Goal: Check status: Check status

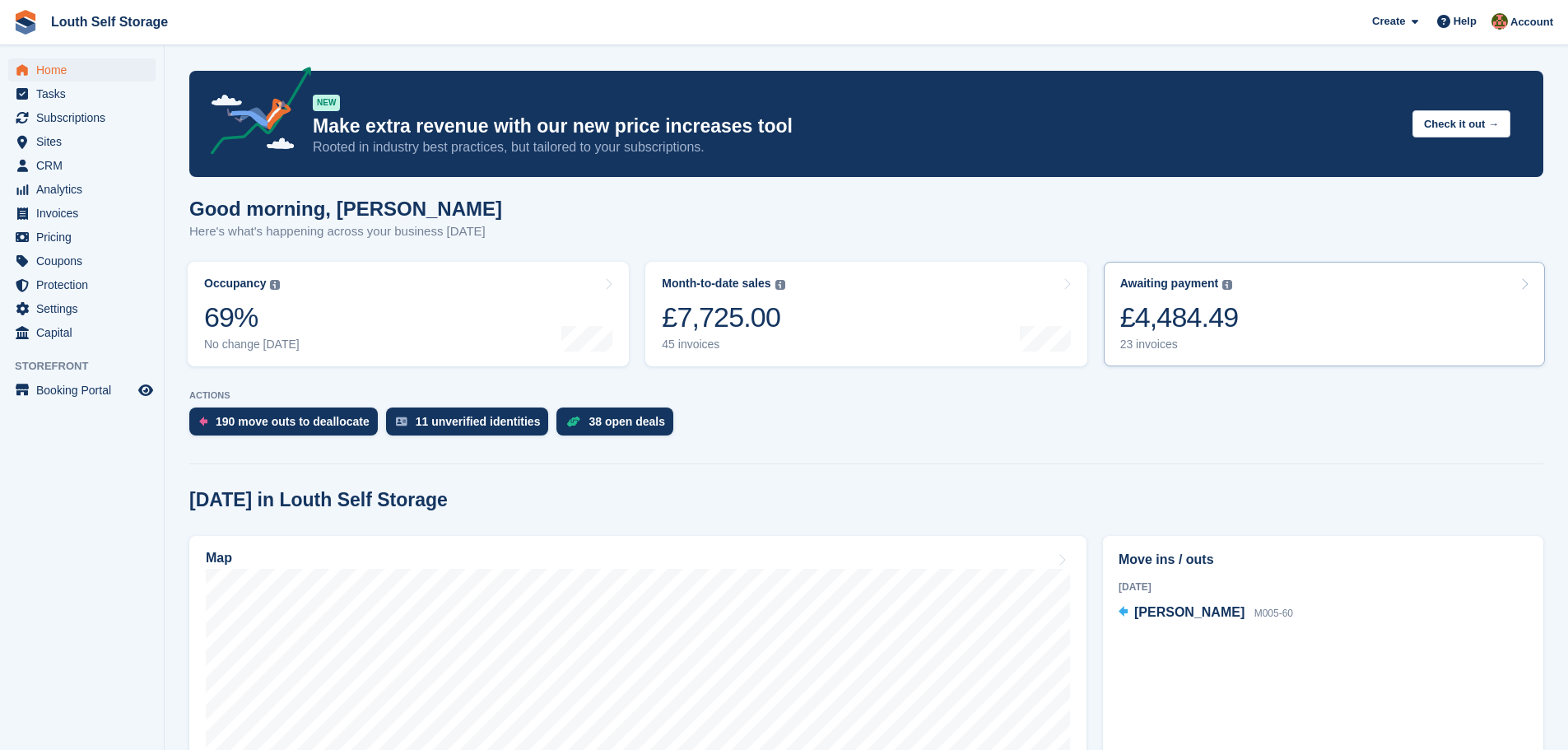
click at [1156, 345] on div "23 invoices" at bounding box center [1180, 345] width 118 height 14
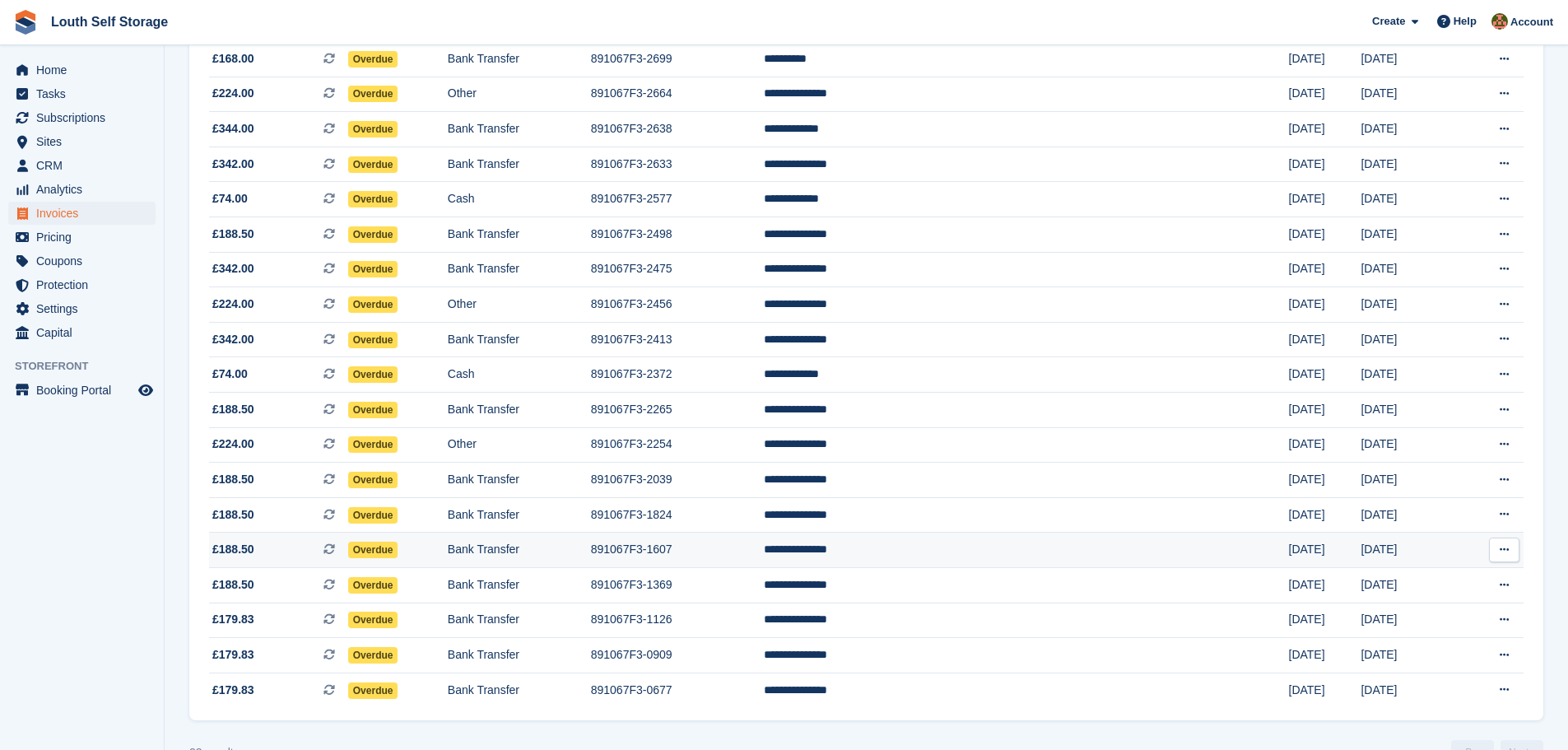
scroll to position [414, 0]
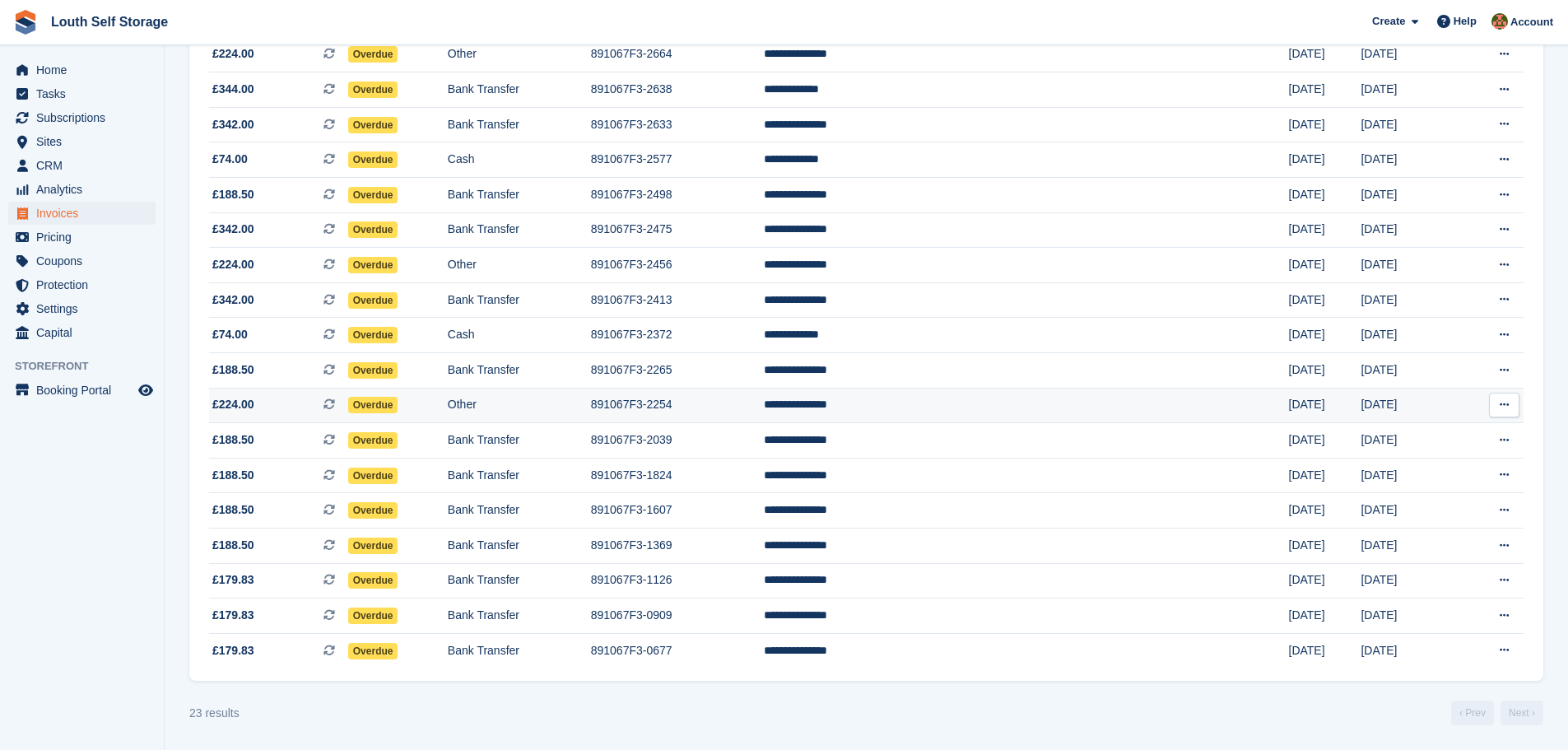
click at [743, 410] on td "891067F3-2254" at bounding box center [678, 405] width 173 height 35
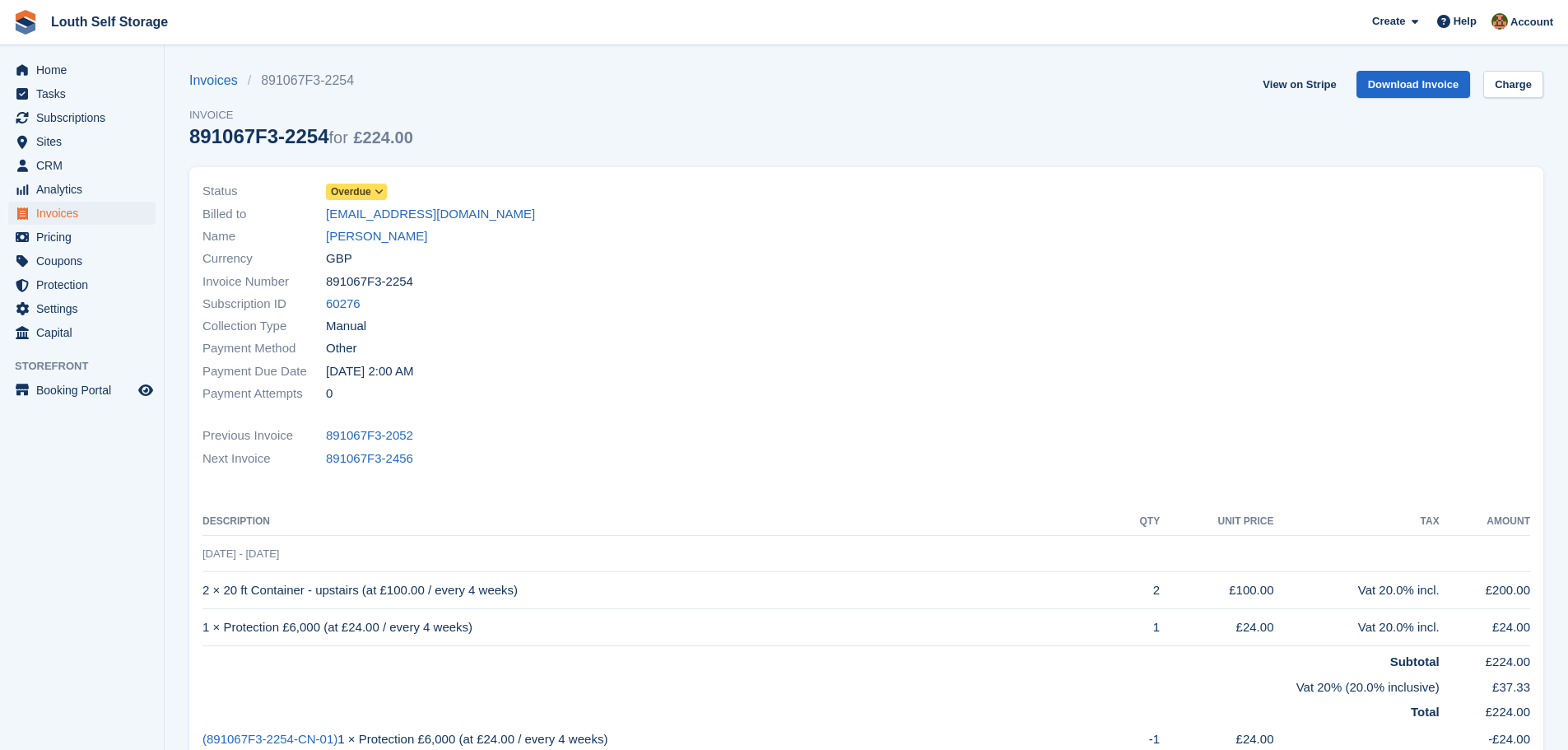
click at [375, 189] on icon at bounding box center [379, 191] width 9 height 10
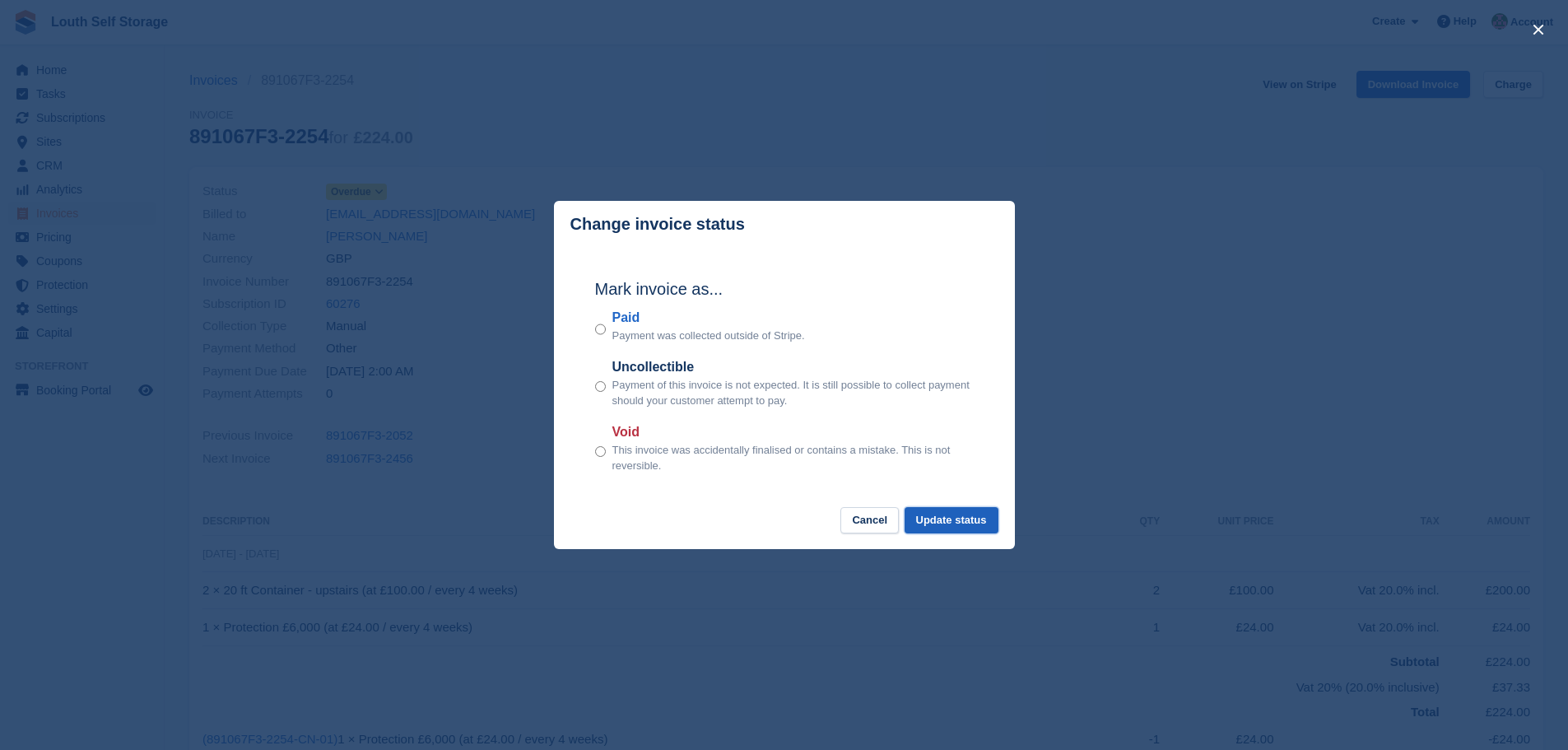
click at [957, 525] on button "Update status" at bounding box center [951, 521] width 94 height 27
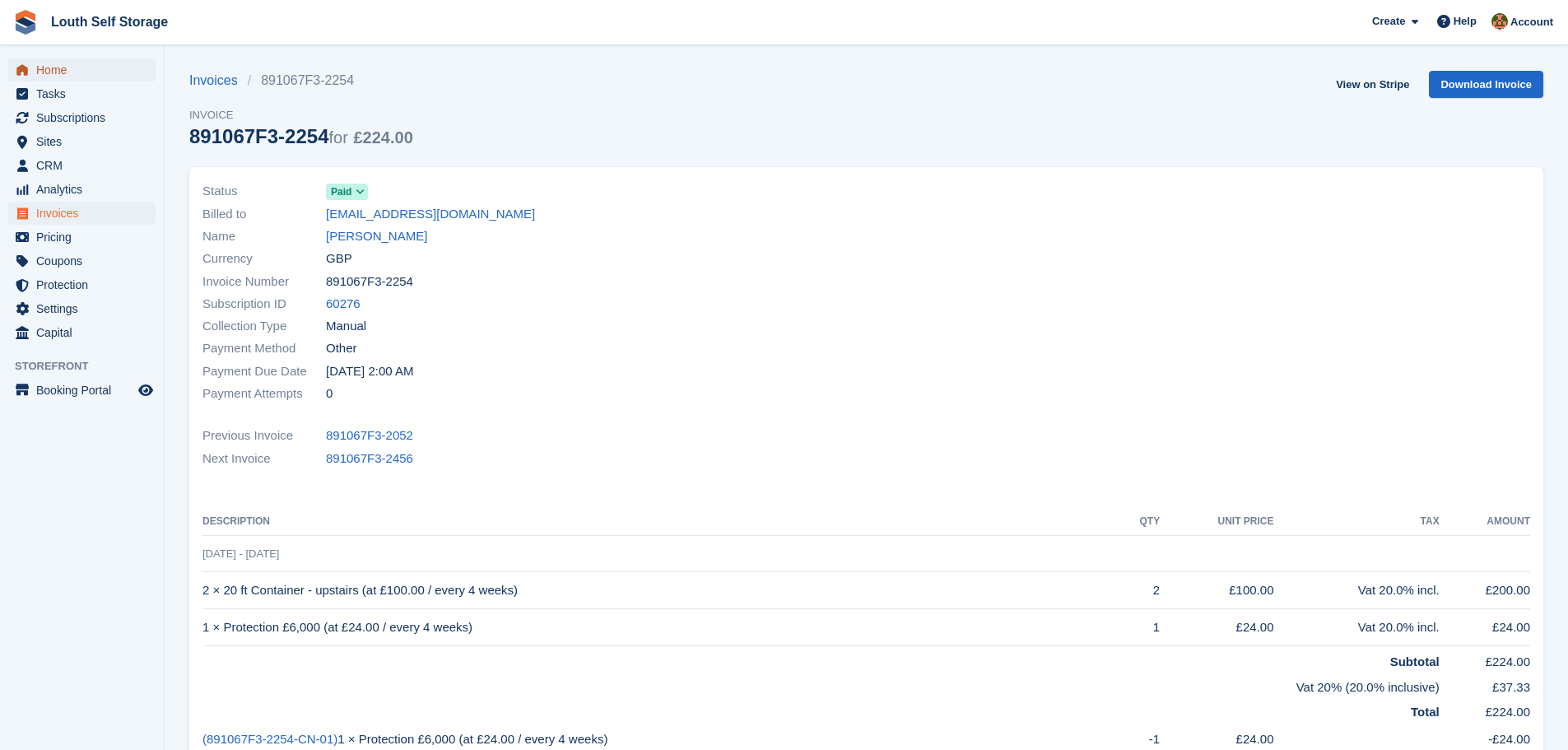
click at [47, 67] on span "Home" at bounding box center [86, 70] width 99 height 23
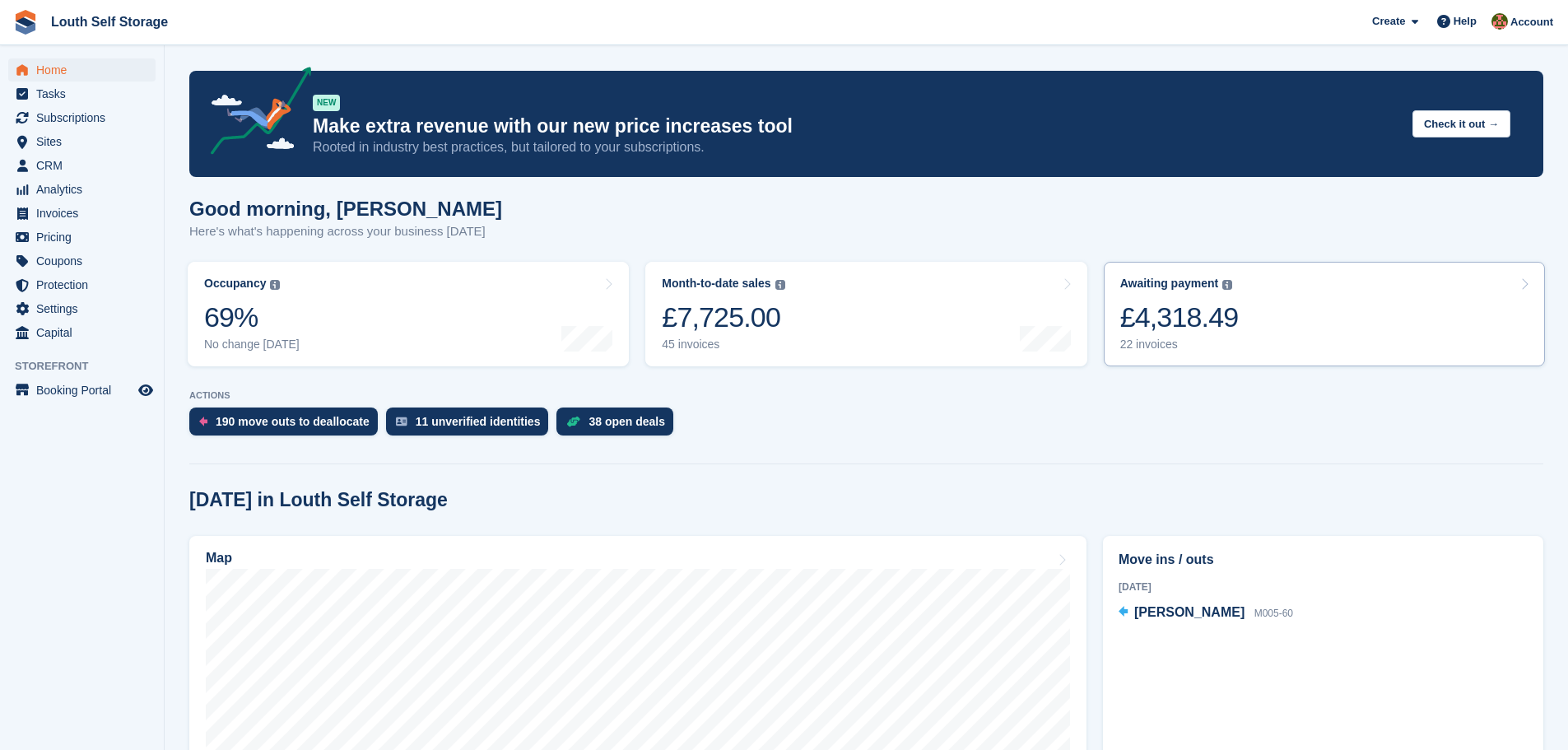
drag, startPoint x: 1156, startPoint y: 349, endPoint x: 1155, endPoint y: 362, distance: 13.0
click at [1156, 349] on div "22 invoices" at bounding box center [1180, 345] width 118 height 14
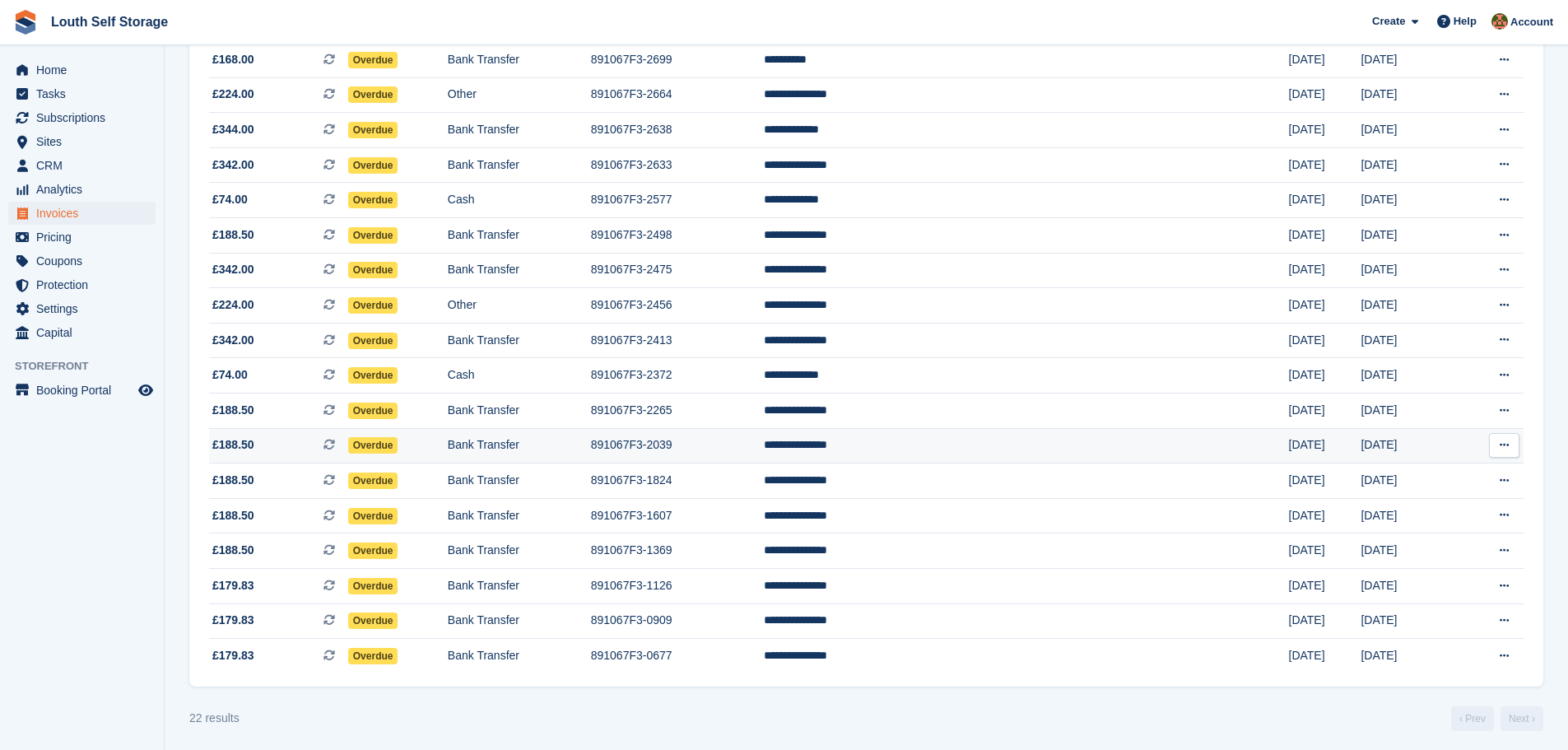
scroll to position [379, 0]
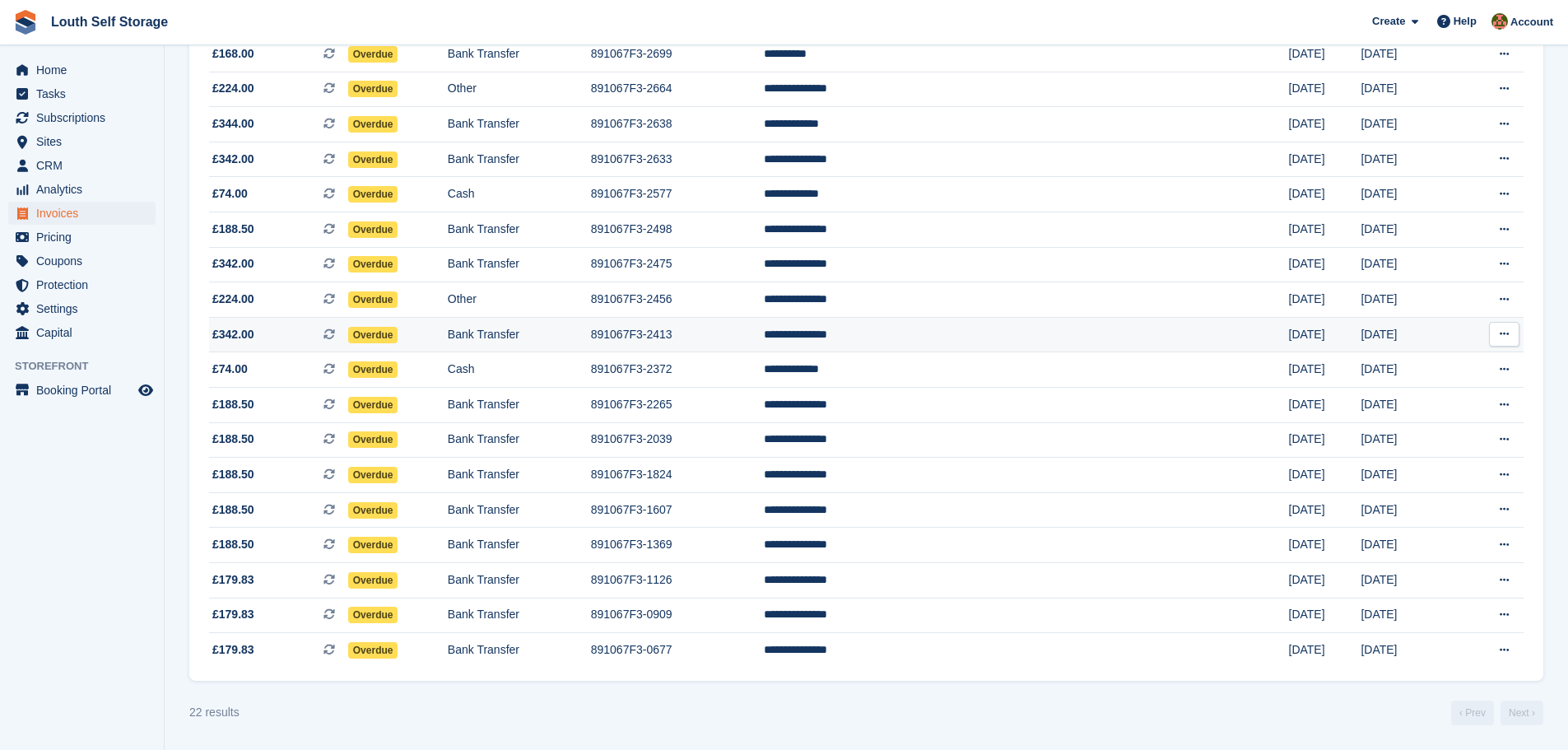
click at [966, 335] on td "**********" at bounding box center [1026, 334] width 525 height 35
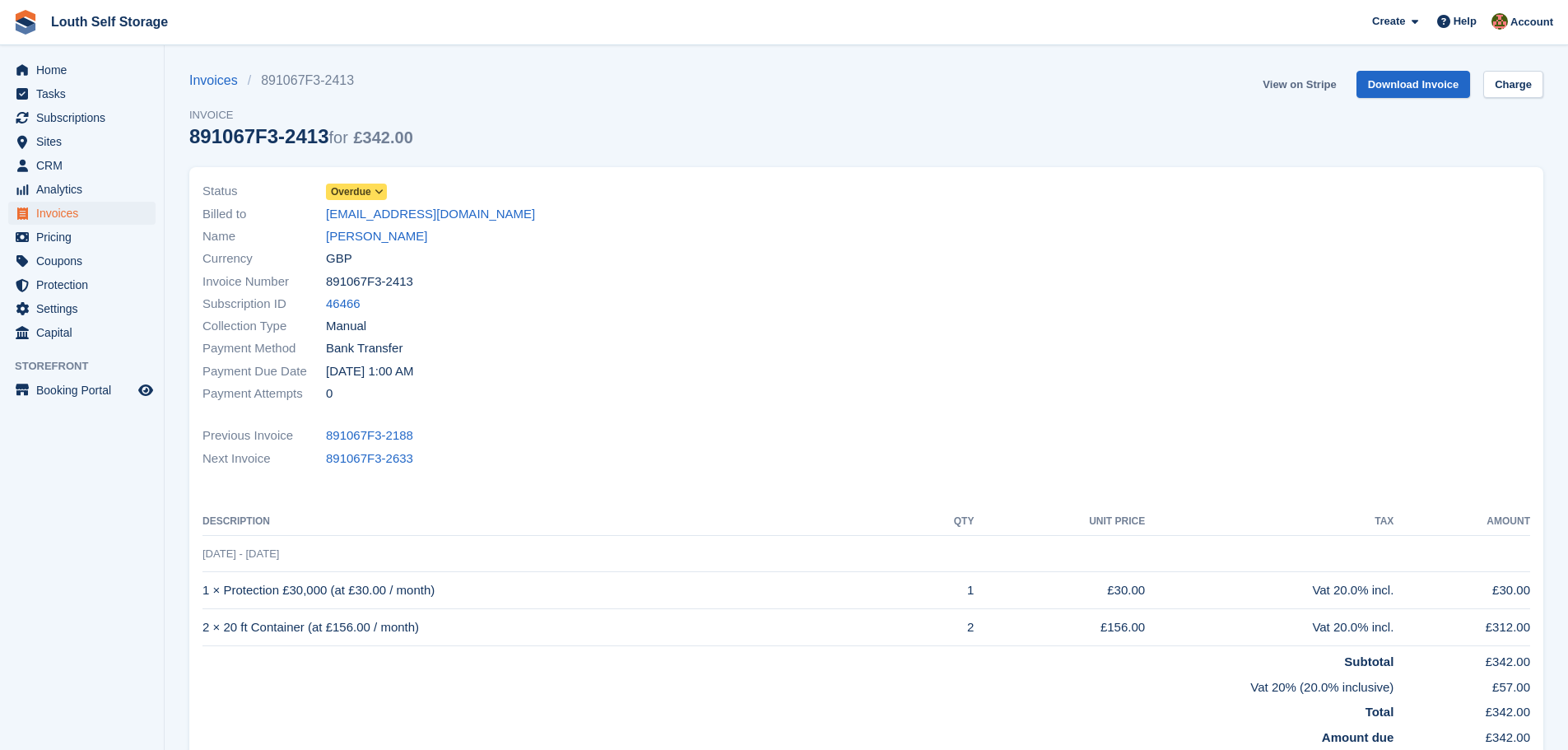
click at [1308, 87] on link "View on Stripe" at bounding box center [1300, 84] width 86 height 27
